Goal: Use online tool/utility: Use online tool/utility

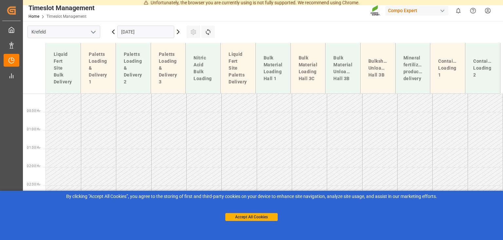
scroll to position [68, 0]
